Goal: Browse casually

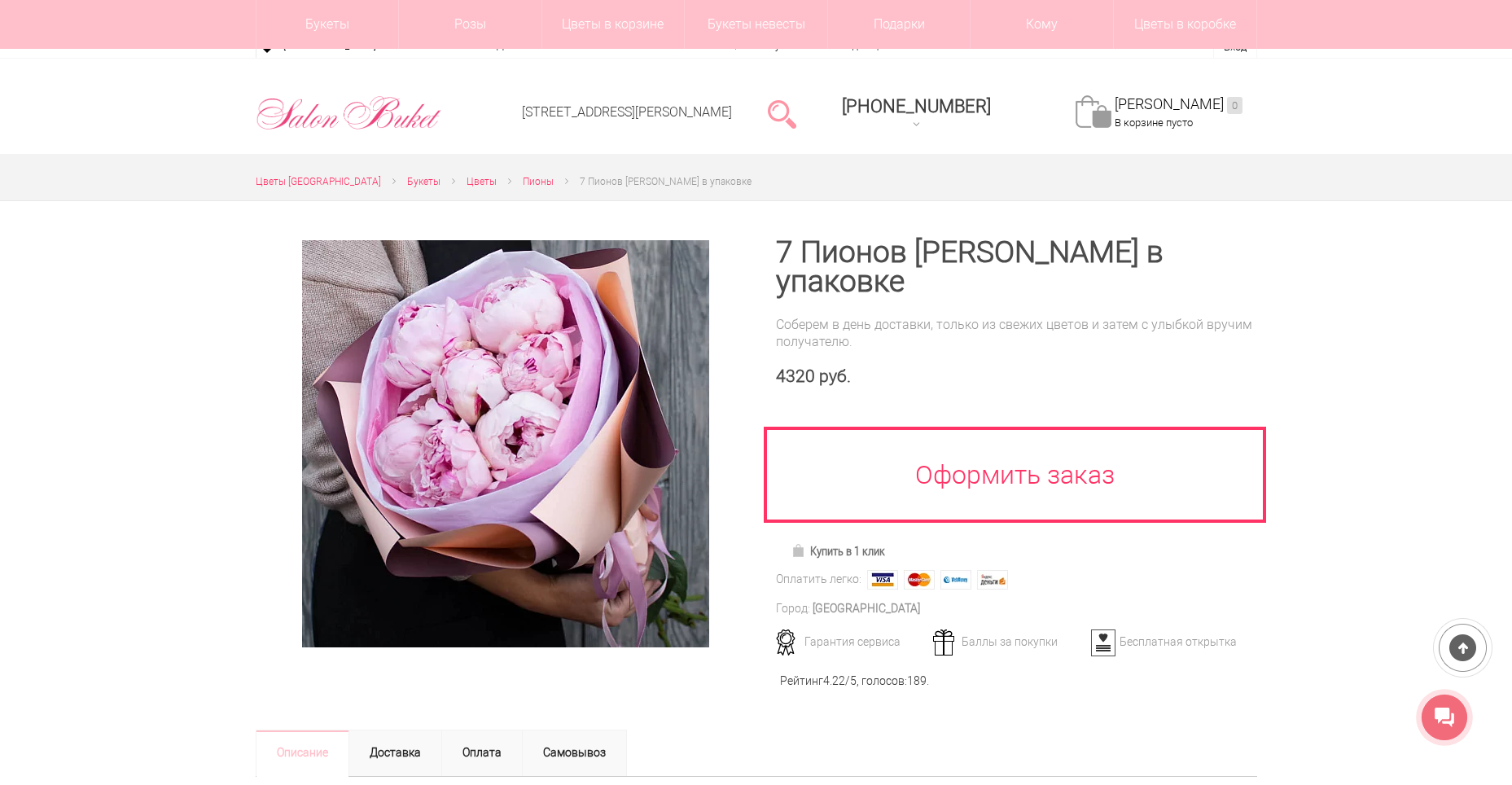
scroll to position [162, 0]
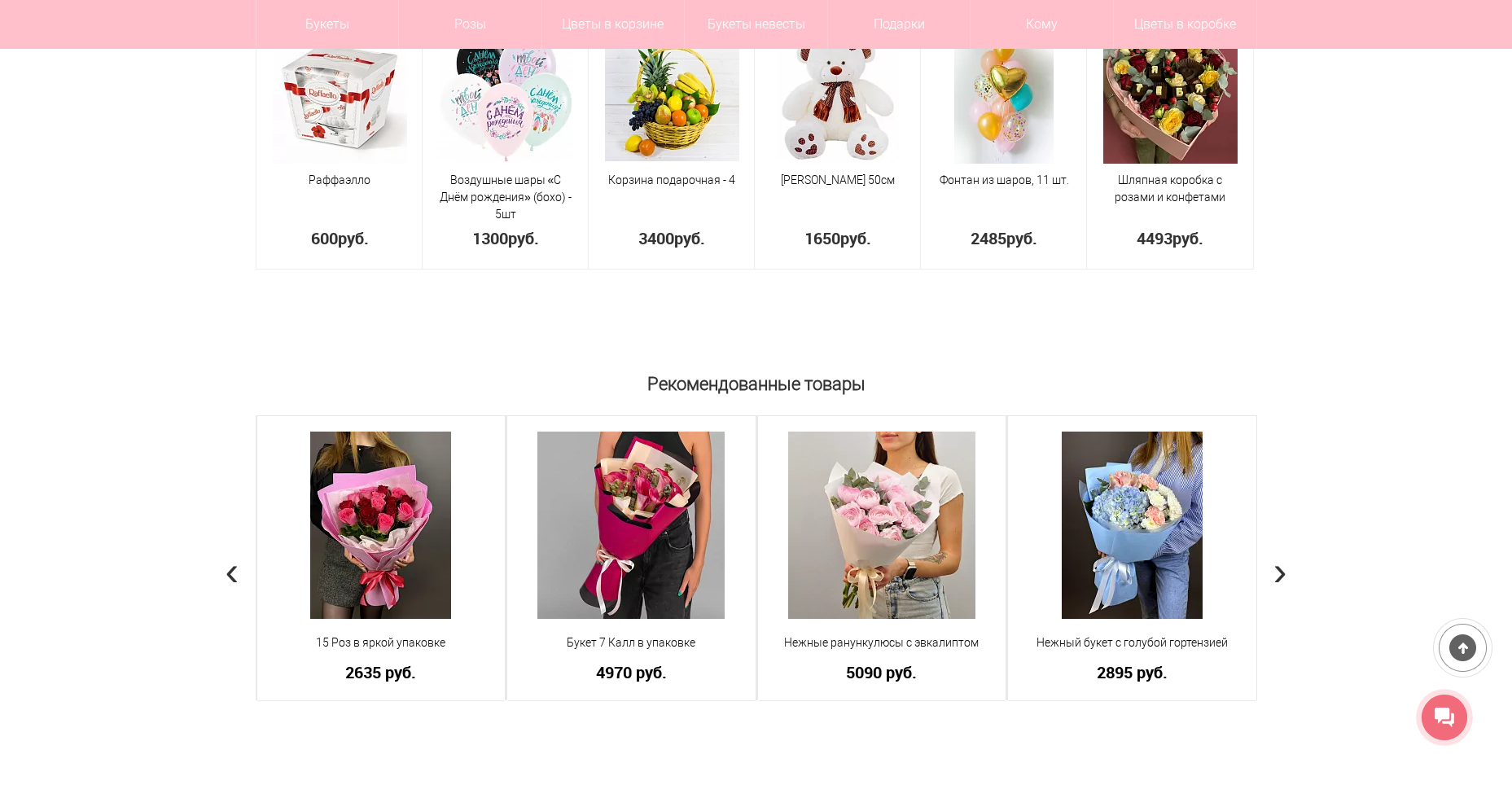
scroll to position [1058, 0]
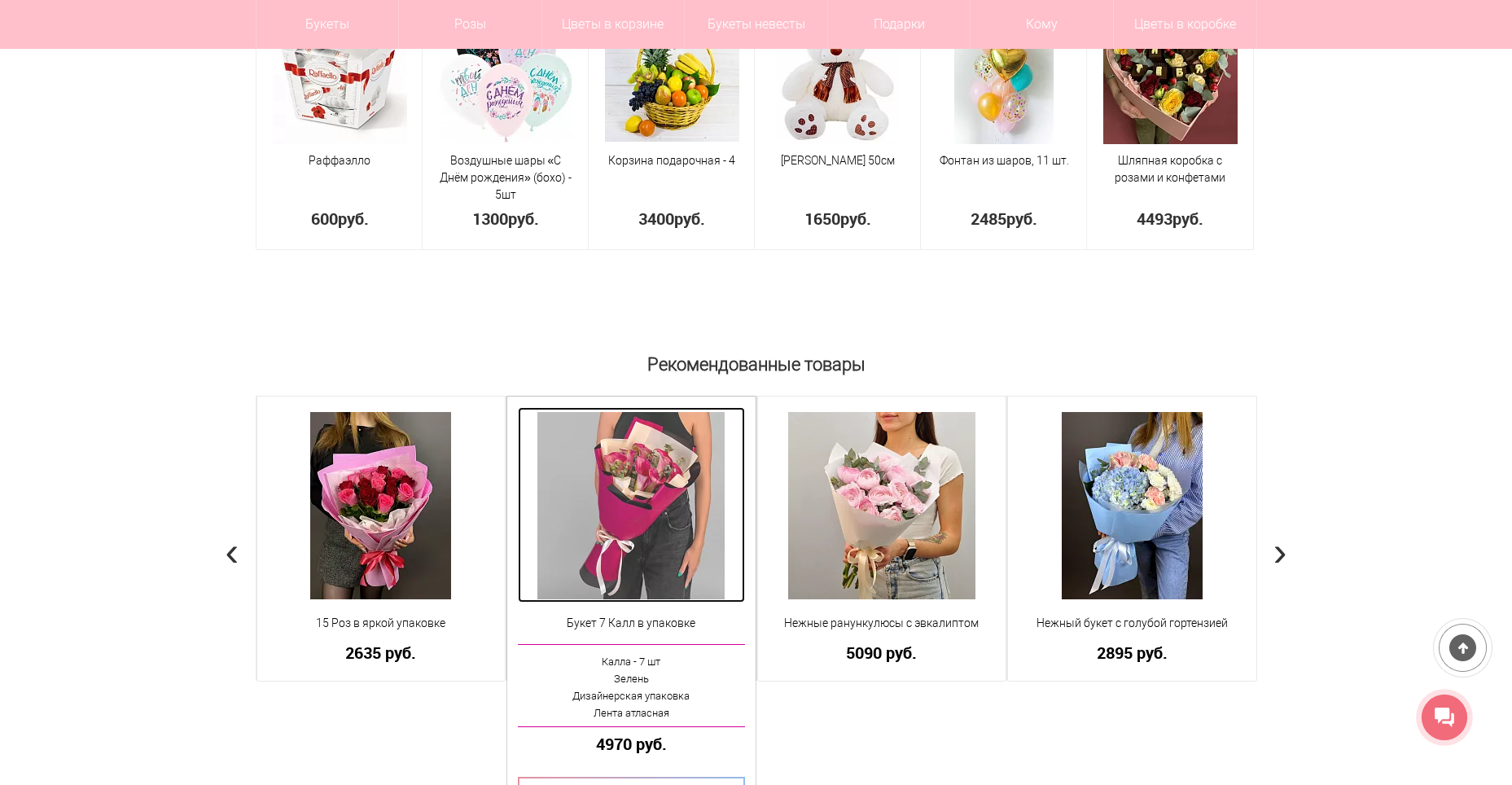
click at [666, 493] on img at bounding box center [631, 506] width 187 height 187
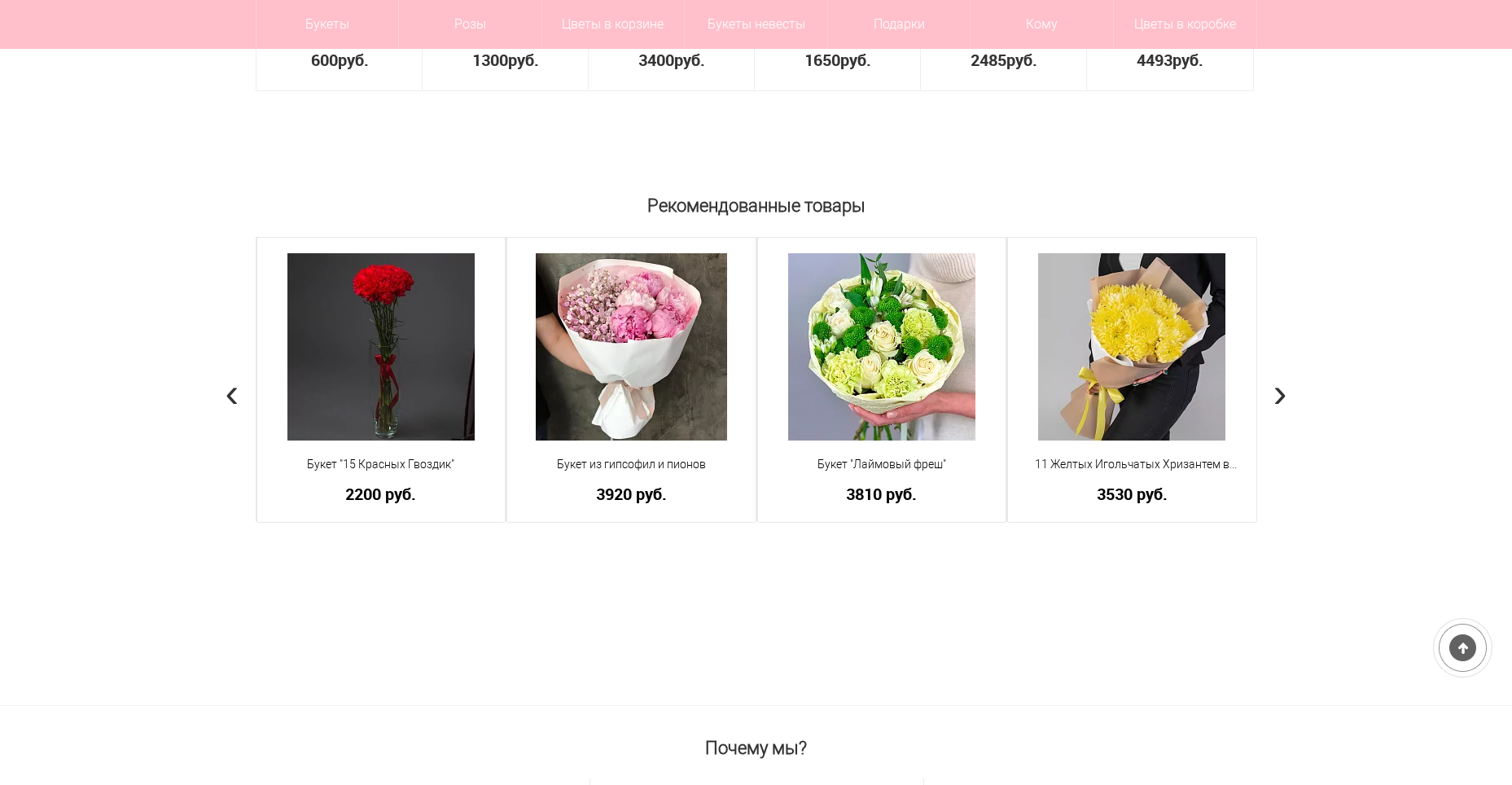
scroll to position [1026, 0]
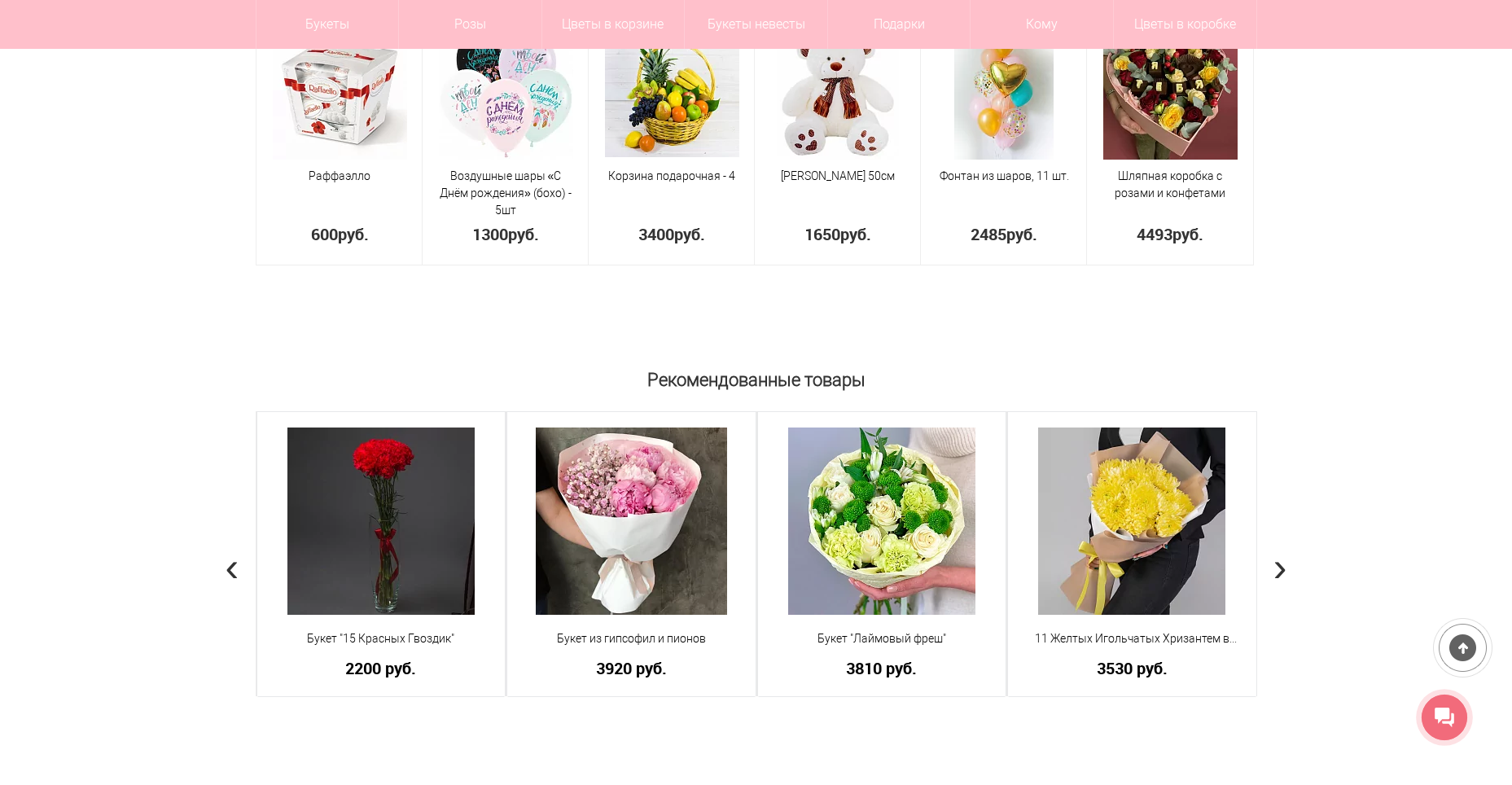
click at [1276, 562] on span "›" at bounding box center [1281, 566] width 14 height 47
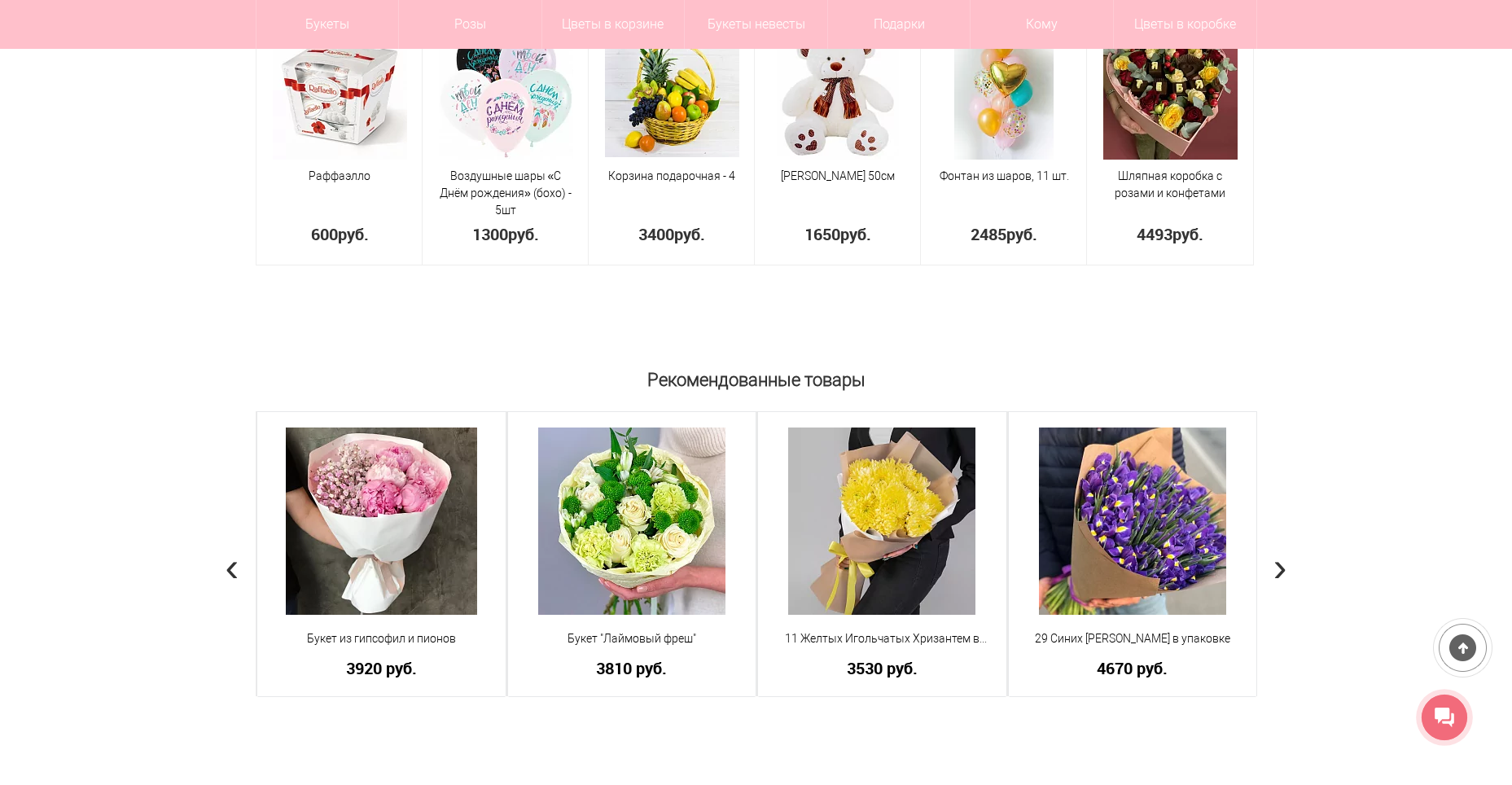
click at [1276, 562] on span "›" at bounding box center [1281, 566] width 14 height 47
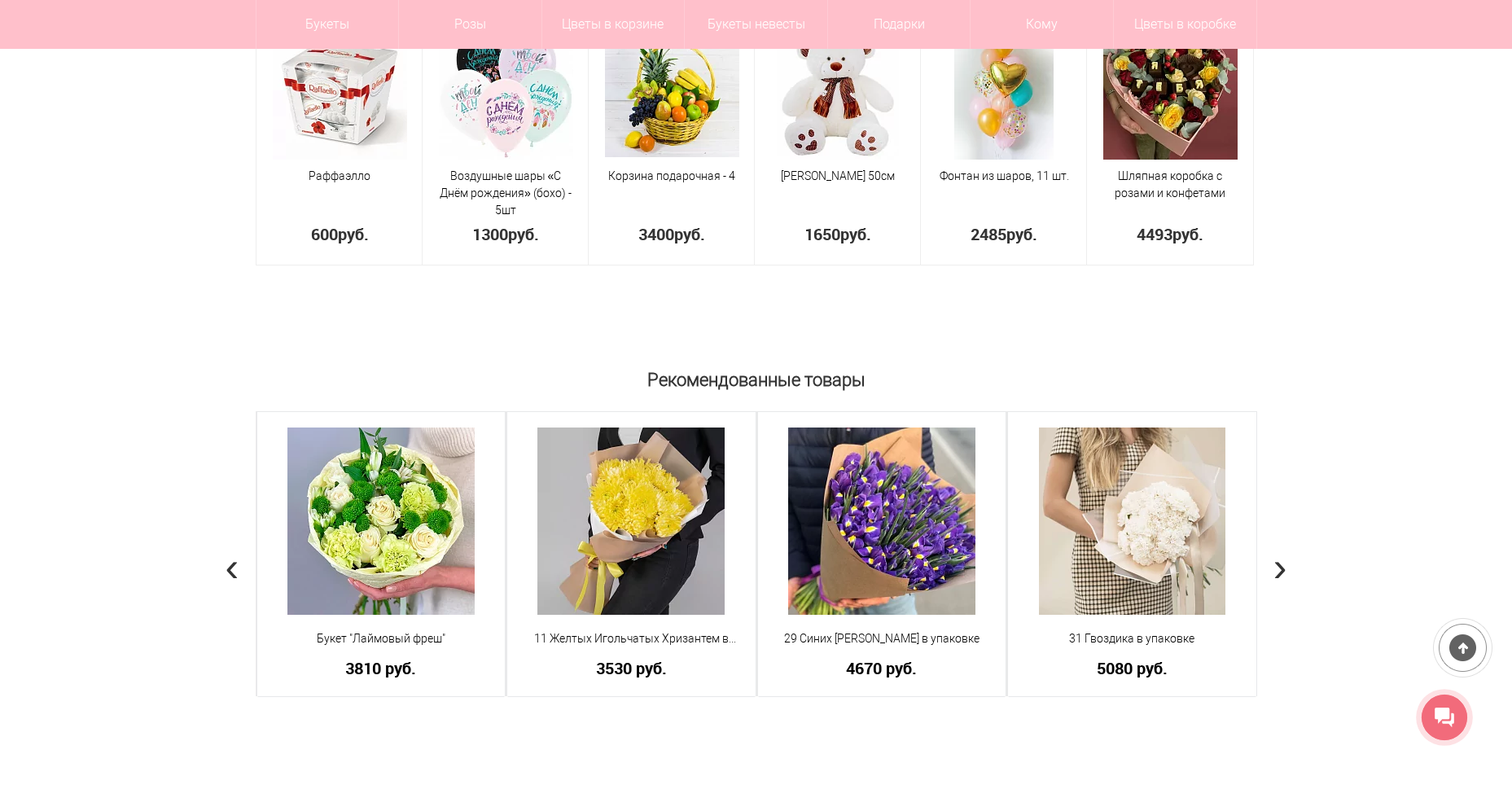
click at [1277, 555] on span "›" at bounding box center [1281, 566] width 14 height 47
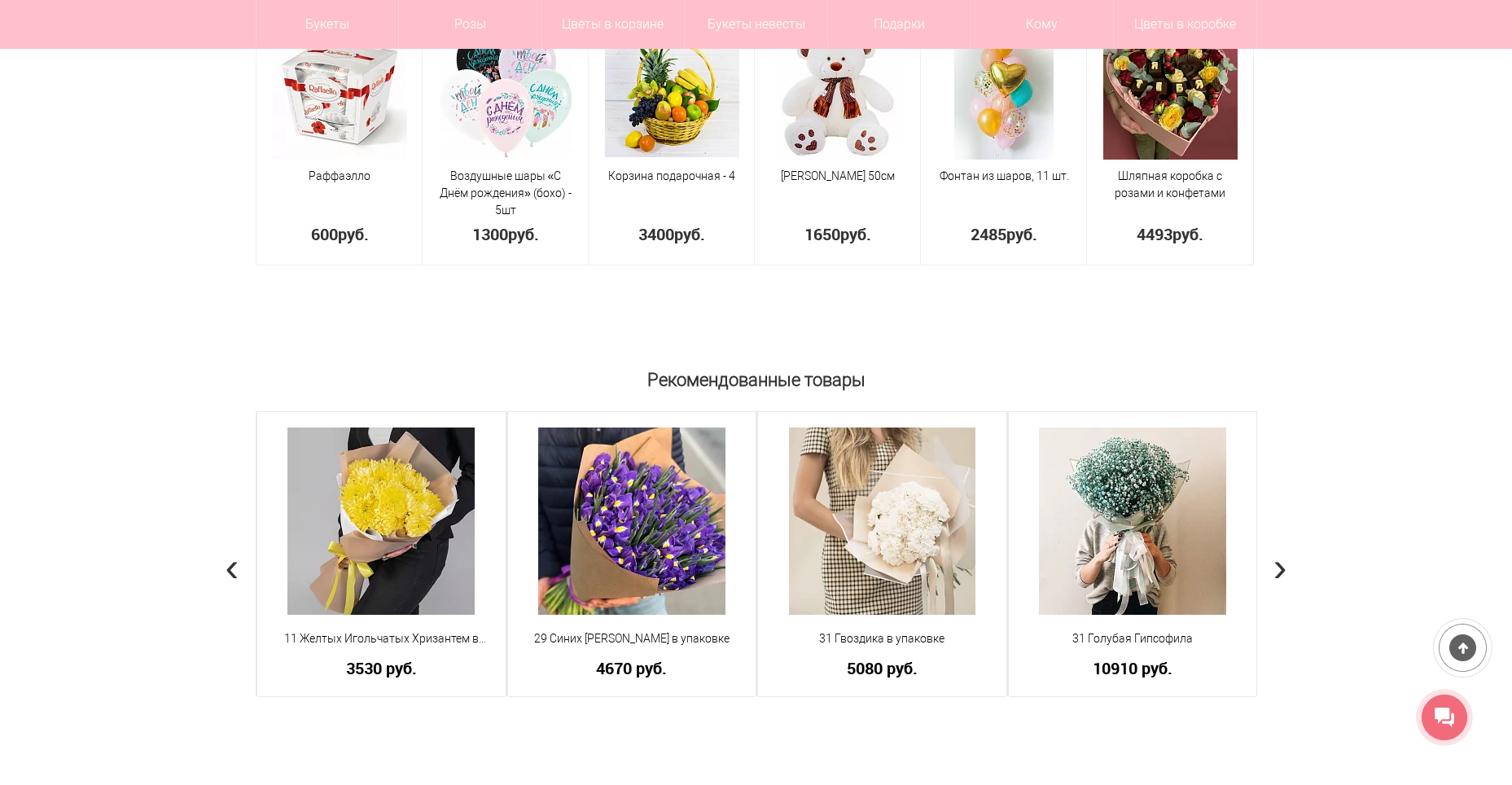
click at [1280, 565] on span "›" at bounding box center [1281, 566] width 14 height 47
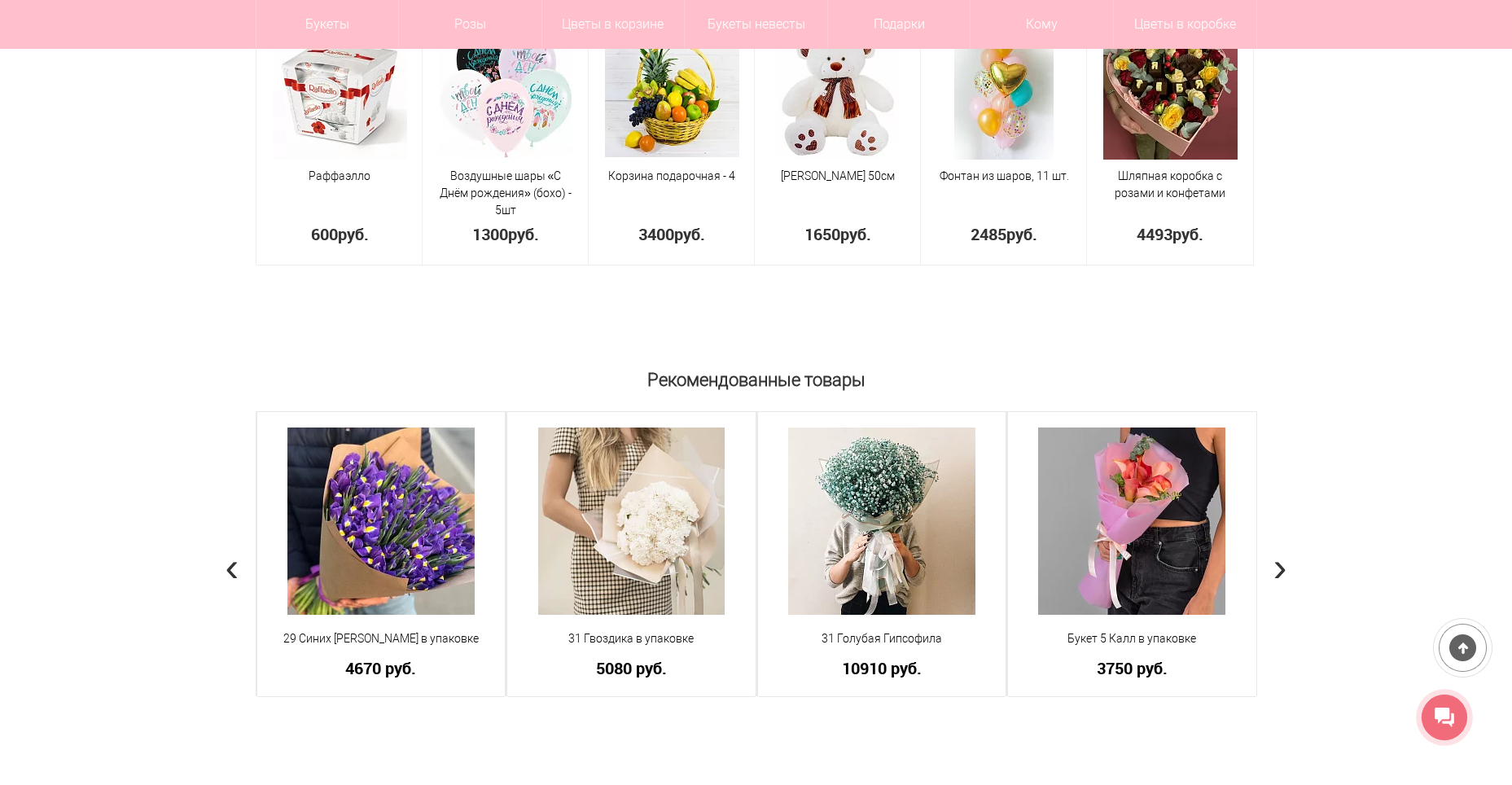
click at [1271, 556] on div "Рекомендованные товары 31 Голубая Гипсофила Гипсофила - 31 шт Дизайнерская упак…" at bounding box center [756, 620] width 1512 height 516
click at [1275, 580] on span "›" at bounding box center [1281, 566] width 14 height 47
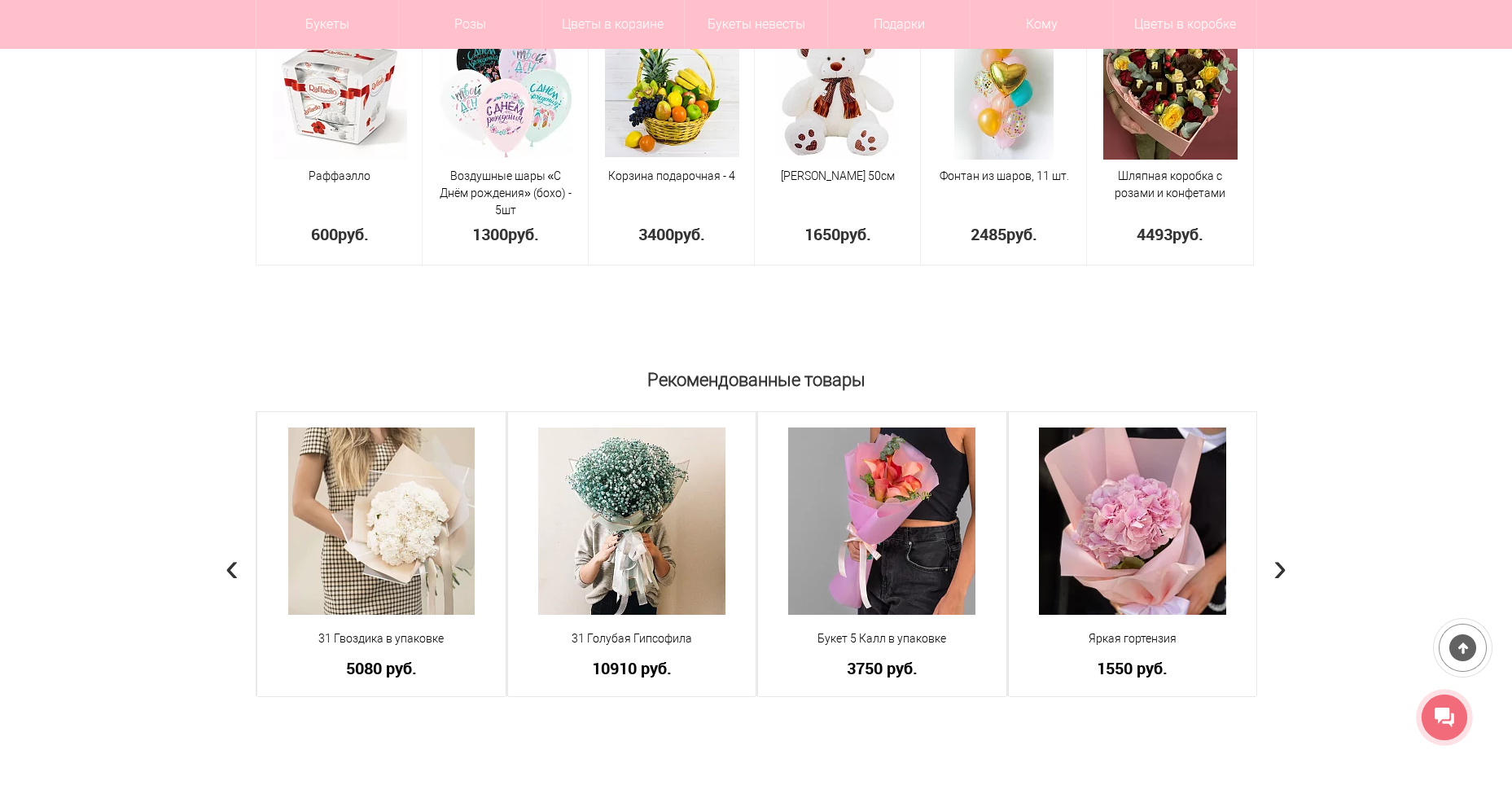
click at [1288, 572] on div "Рекомендованные товары 31 Голубая Гипсофила Гипсофила - 31 шт Дизайнерская упак…" at bounding box center [756, 620] width 1512 height 516
click at [1276, 565] on span "›" at bounding box center [1281, 566] width 14 height 47
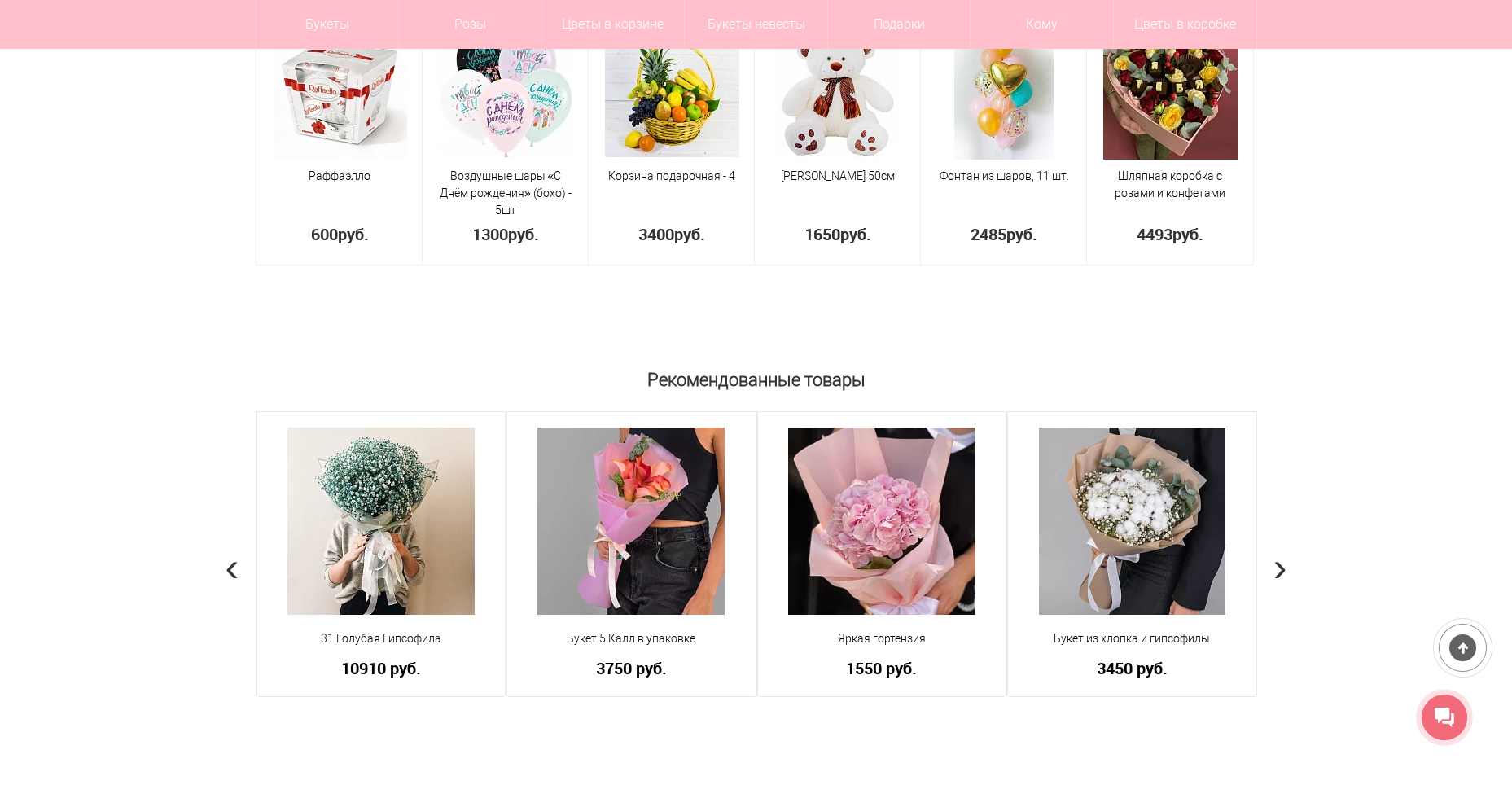
click at [1276, 565] on span "›" at bounding box center [1281, 566] width 14 height 47
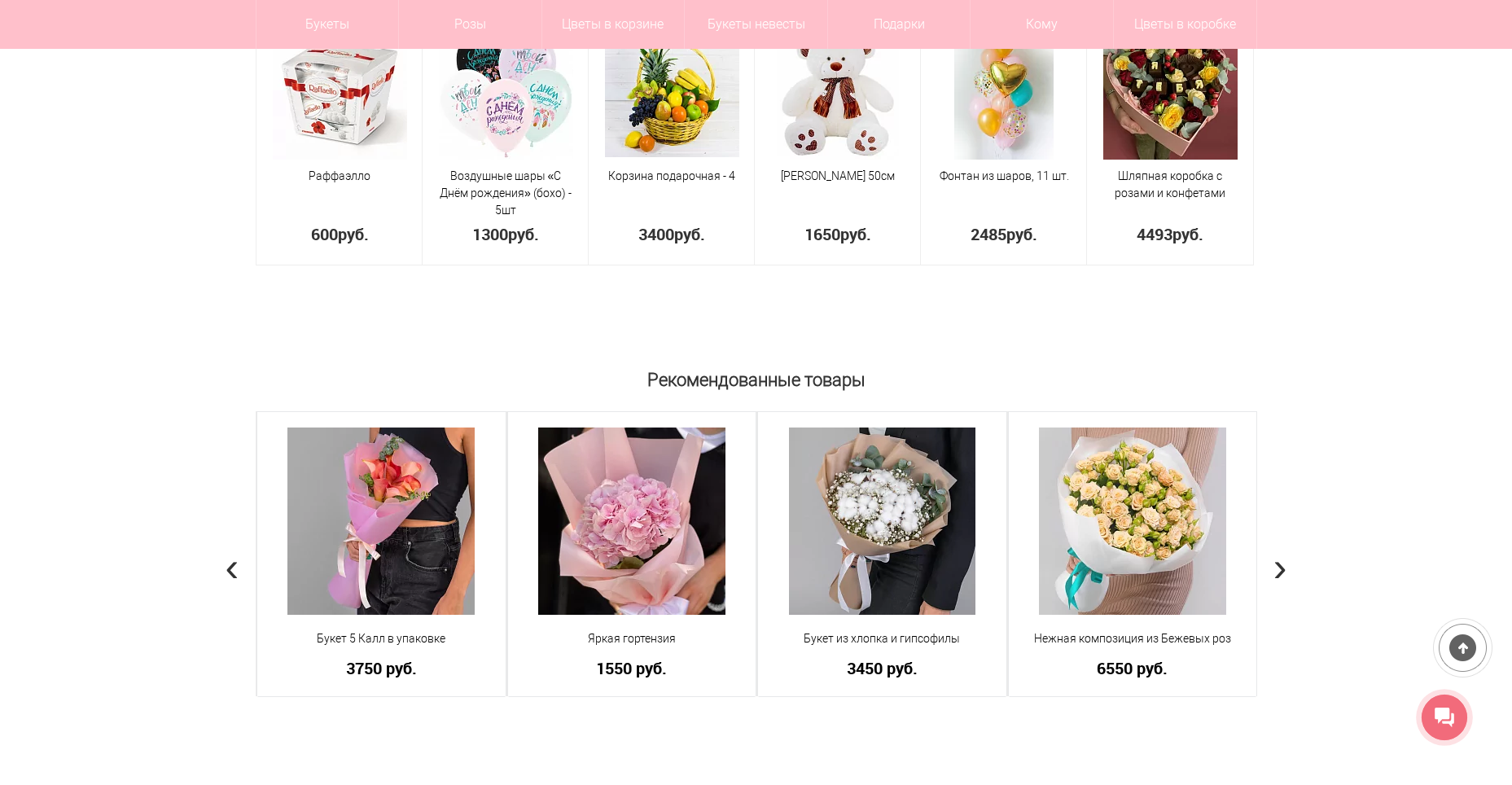
click at [1276, 565] on span "›" at bounding box center [1281, 566] width 14 height 47
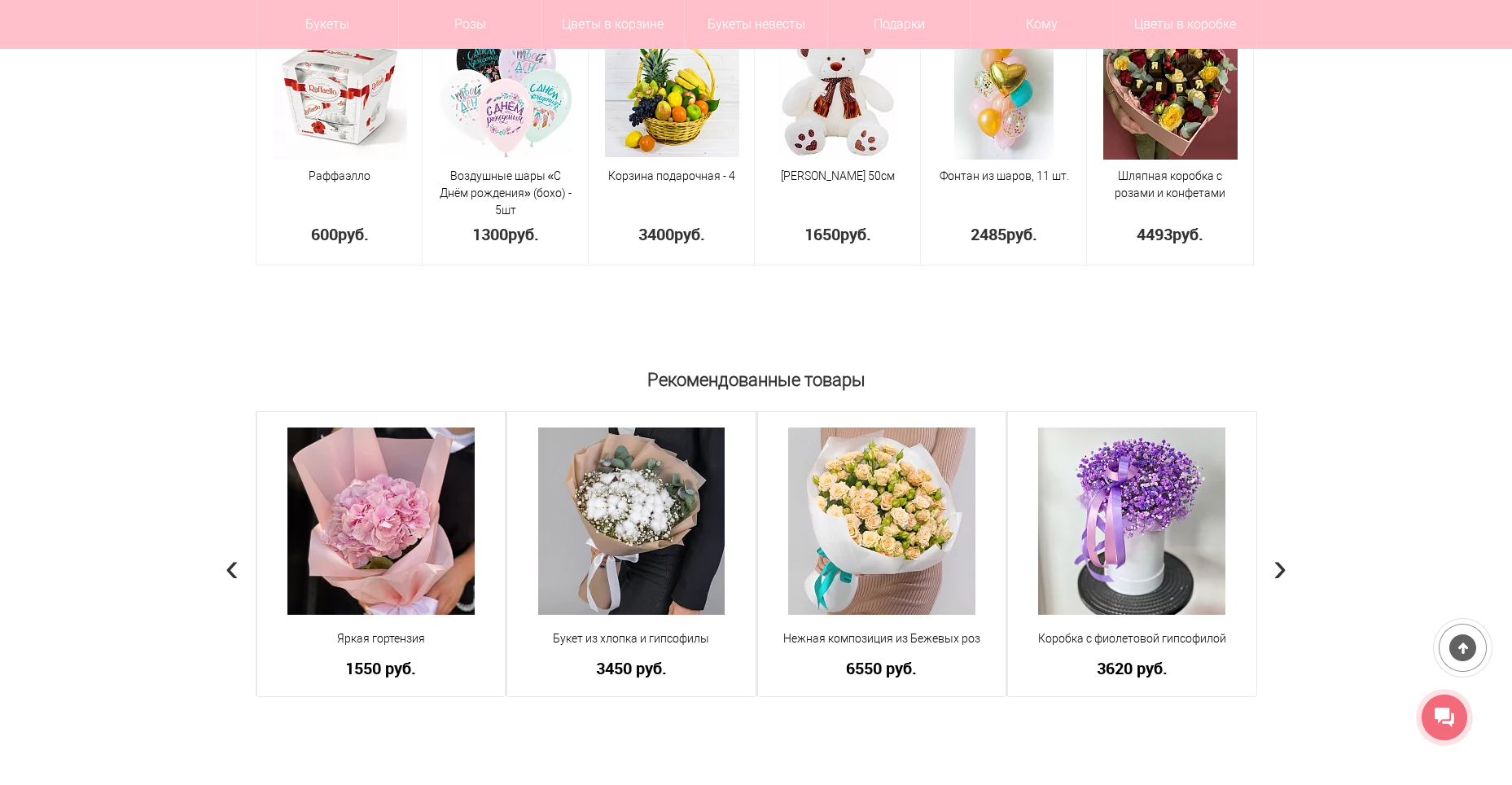
click at [1276, 565] on span "›" at bounding box center [1281, 566] width 14 height 47
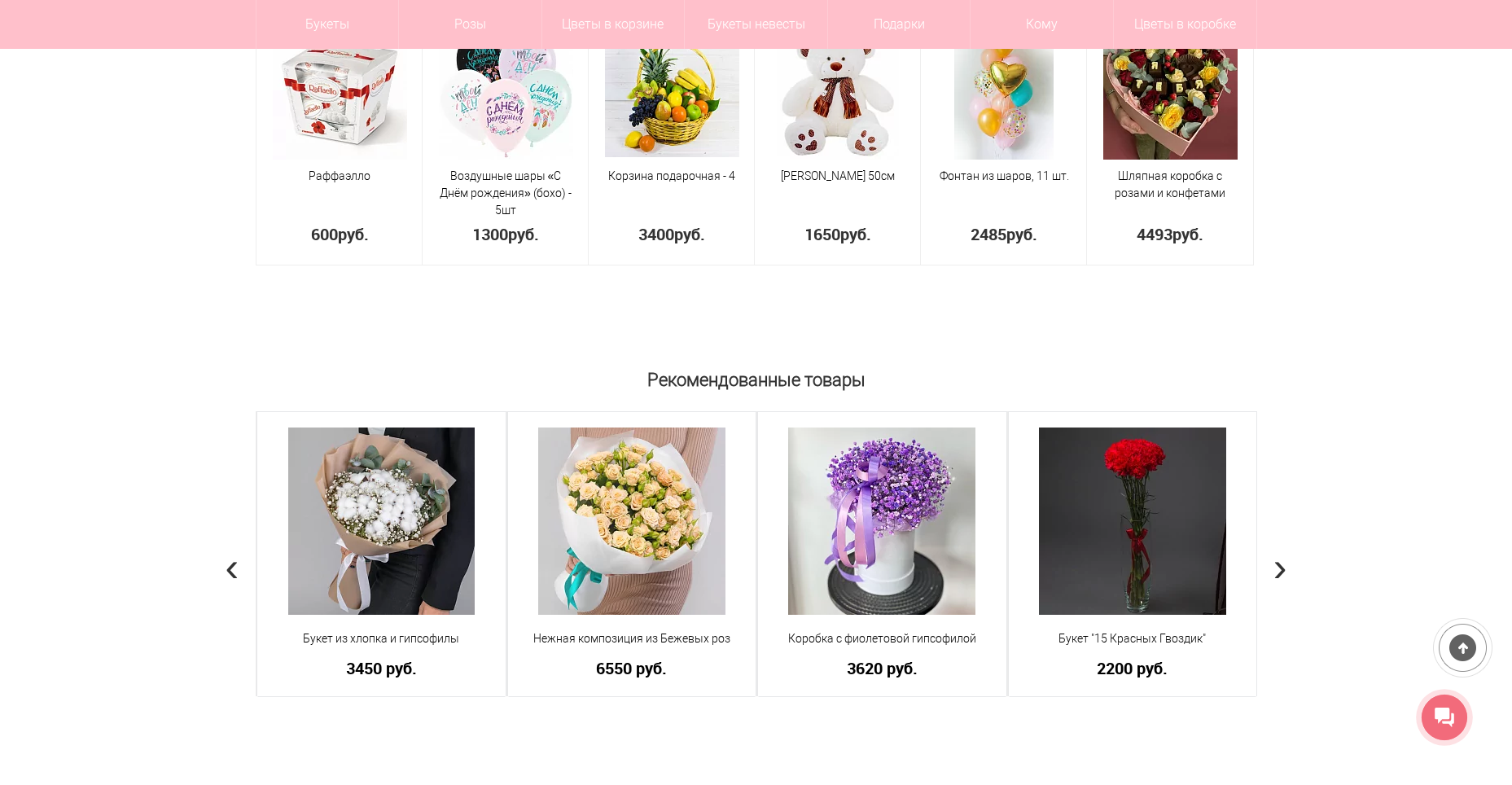
click at [1276, 565] on span "›" at bounding box center [1281, 566] width 14 height 47
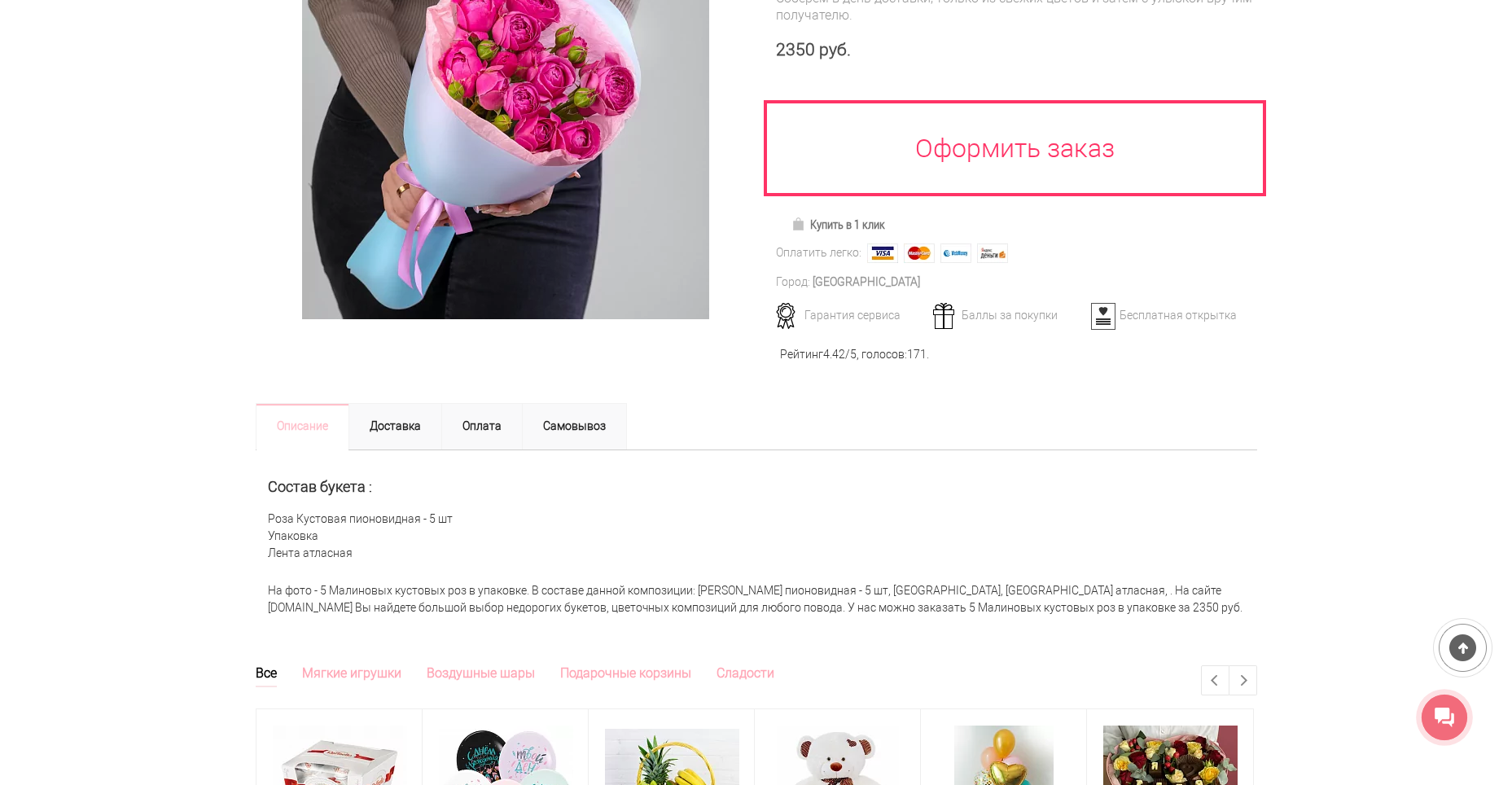
scroll to position [0, 0]
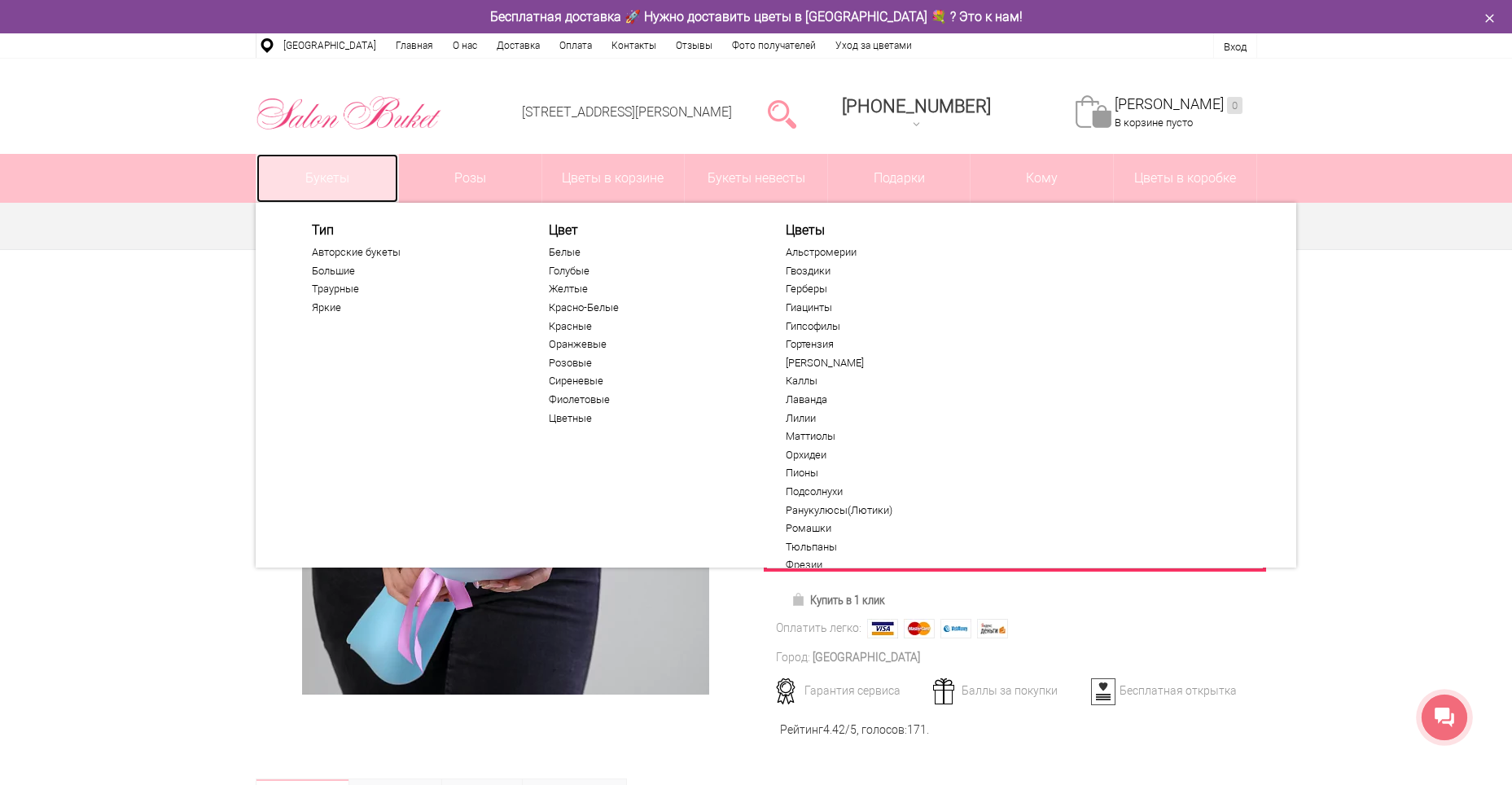
click at [323, 175] on link "Букеты" at bounding box center [328, 178] width 143 height 49
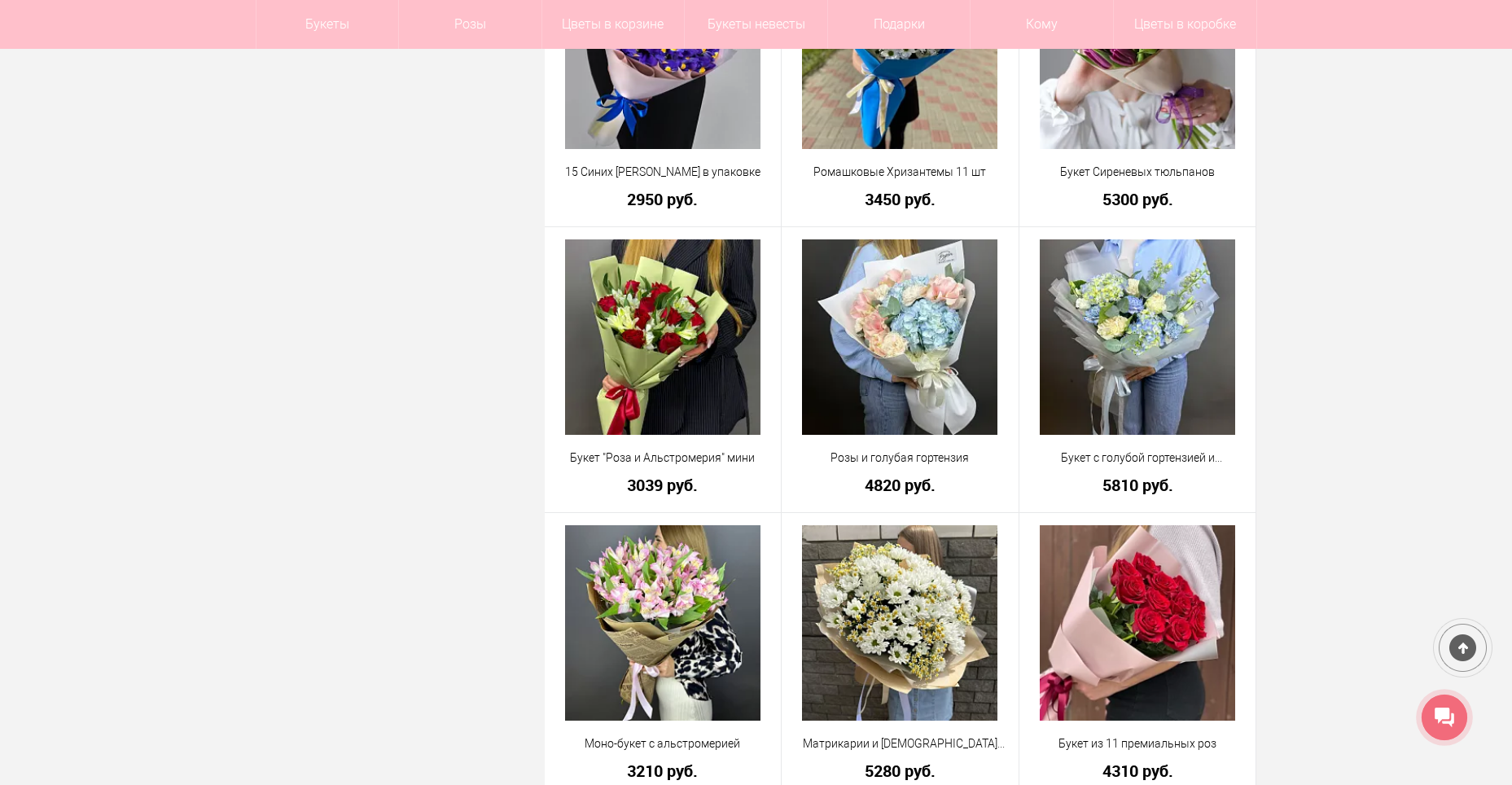
scroll to position [4233, 0]
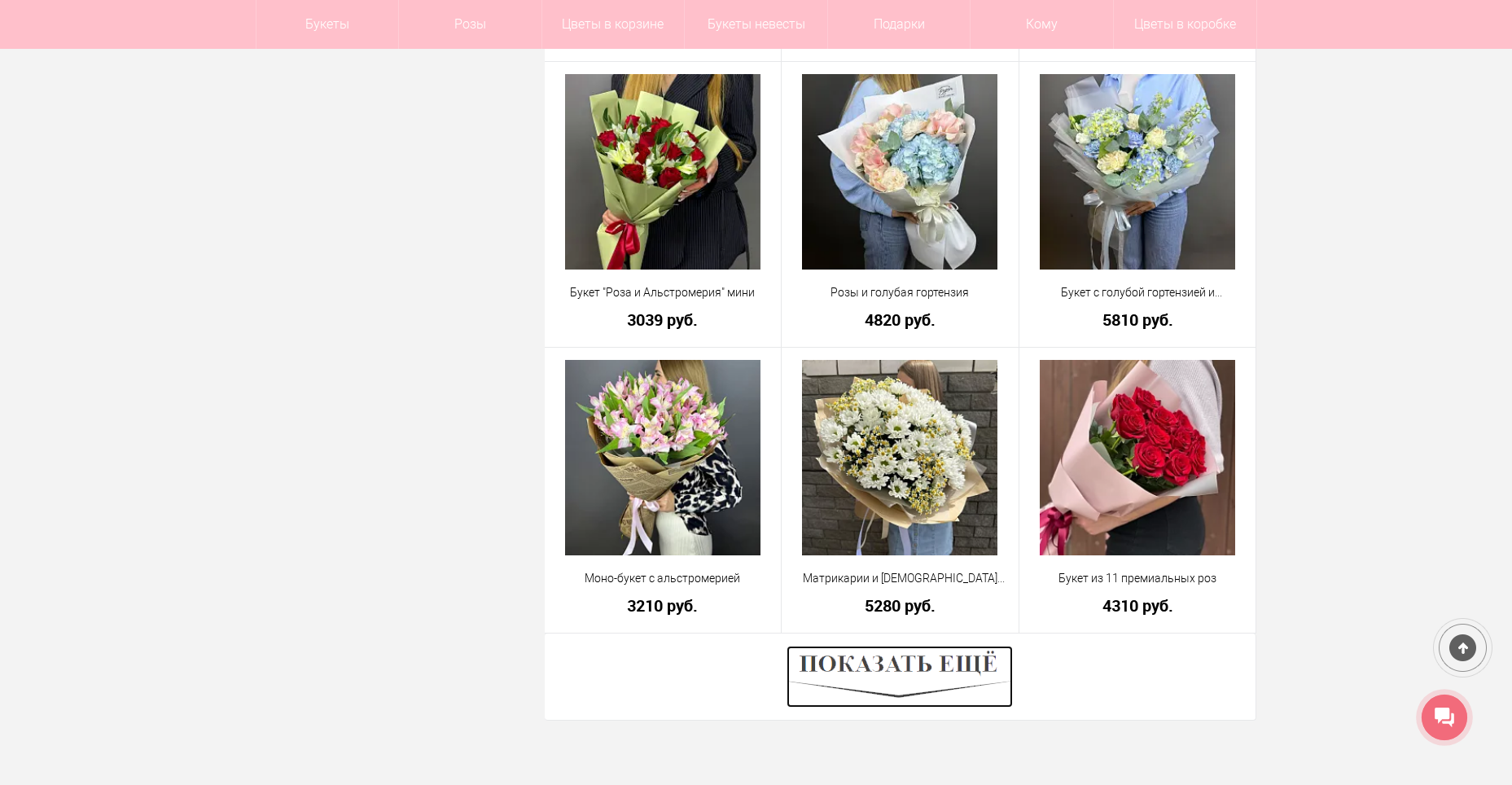
click at [848, 666] on img at bounding box center [900, 676] width 226 height 62
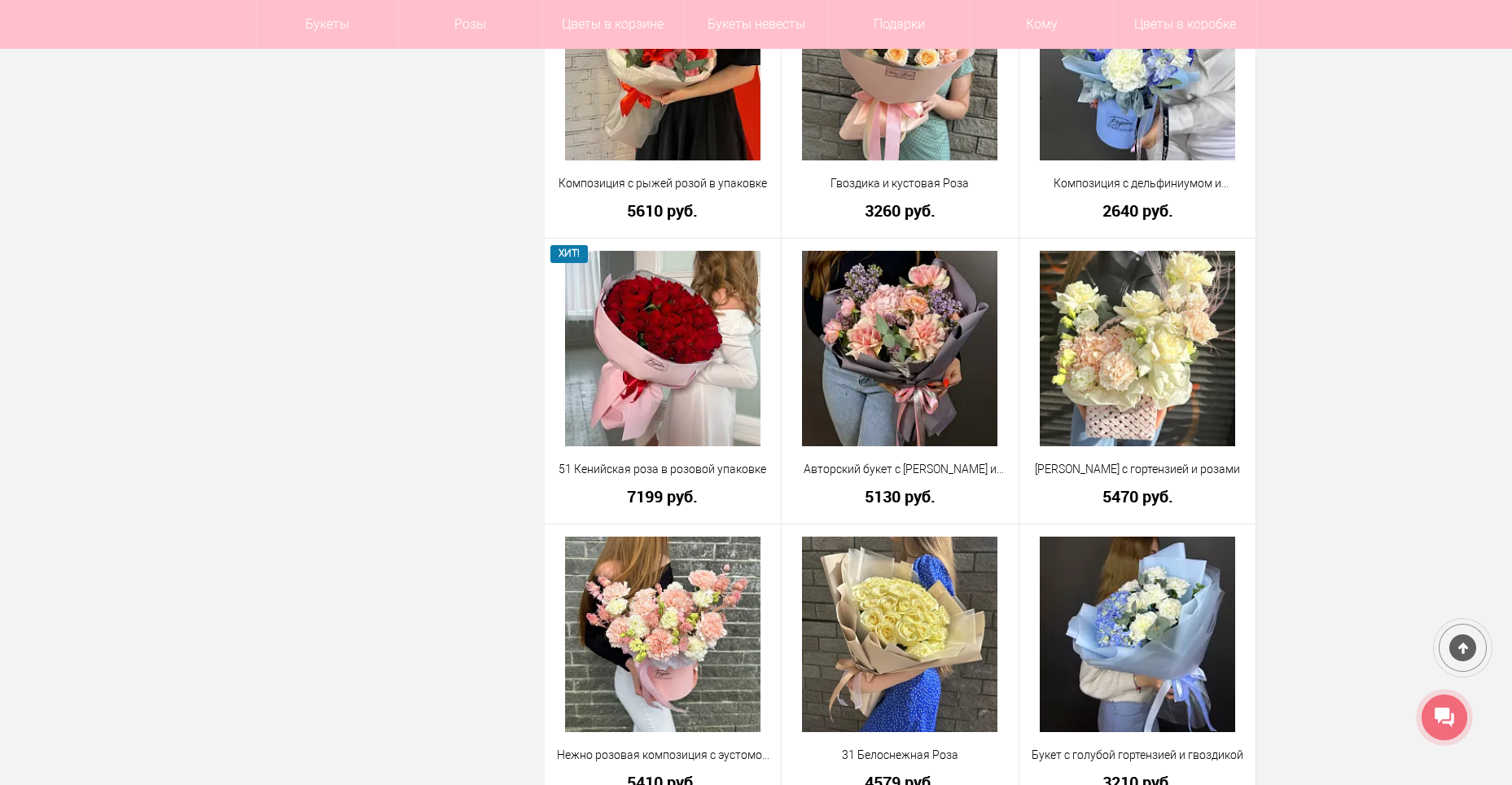
scroll to position [7814, 0]
